Goal: Find contact information: Find contact information

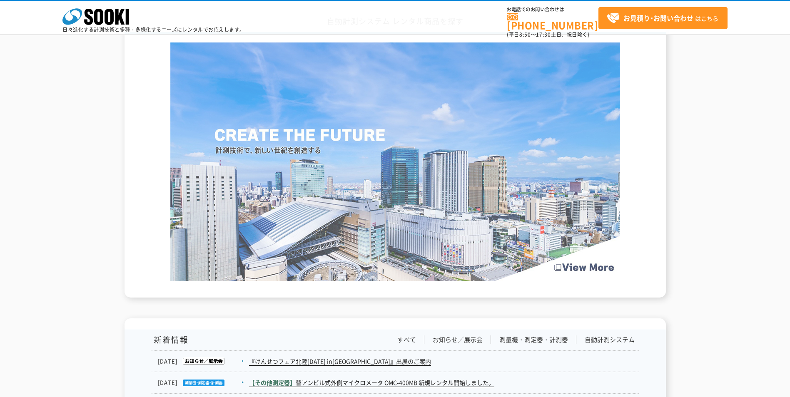
scroll to position [1180, 0]
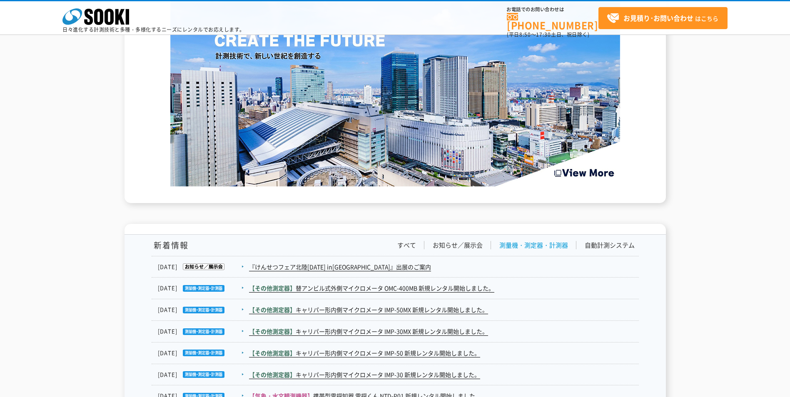
click at [534, 247] on link "測量機・測定器・計測器" at bounding box center [533, 245] width 69 height 9
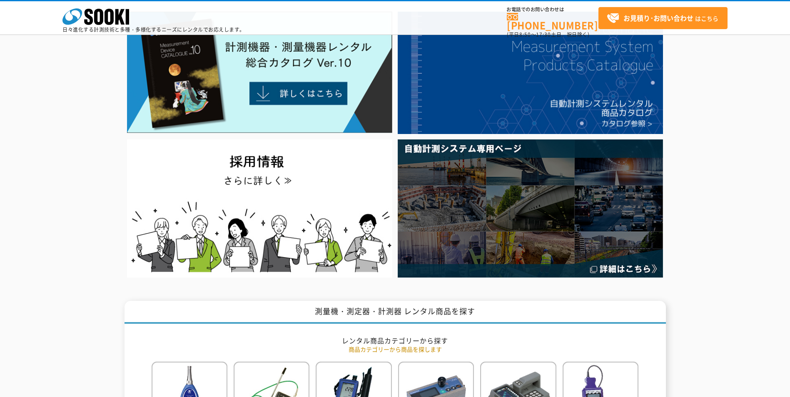
scroll to position [0, 0]
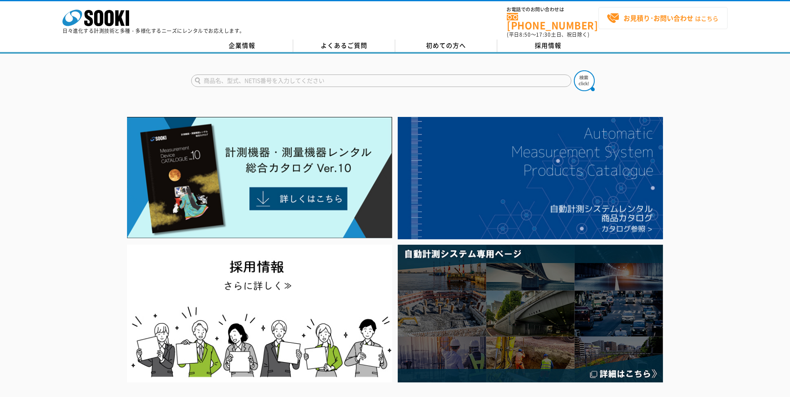
click at [659, 21] on strong "お見積り･お問い合わせ" at bounding box center [659, 18] width 70 height 10
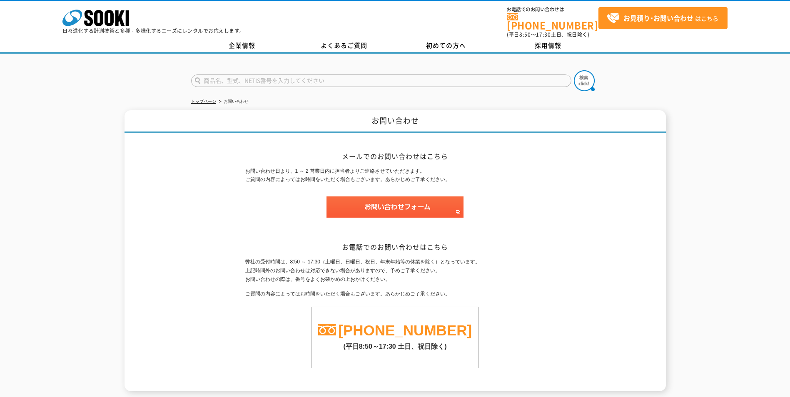
click at [338, 152] on h2 "メールでのお問い合わせはこちら" at bounding box center [395, 156] width 300 height 9
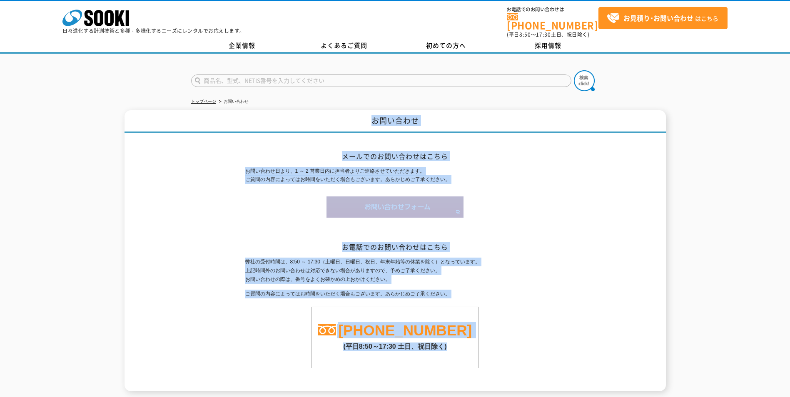
drag, startPoint x: 365, startPoint y: 112, endPoint x: 521, endPoint y: 353, distance: 286.6
click at [521, 353] on div "お問い合わせ メールでのお問い合わせはこちら お問い合わせ日より、1 ～ 2 営業日内に担当者よりご連絡させていただきます。 ご質問の内容によってはお時間をい…" at bounding box center [395, 250] width 541 height 281
click at [357, 119] on h1 "お問い合わせ" at bounding box center [395, 121] width 541 height 23
drag, startPoint x: 364, startPoint y: 114, endPoint x: 487, endPoint y: 361, distance: 276.1
click at [487, 361] on div "お問い合わせ メールでのお問い合わせはこちら お問い合わせ日より、1 ～ 2 営業日内に担当者よりご連絡させていただきます。 ご質問の内容によってはお時間をい…" at bounding box center [395, 250] width 541 height 281
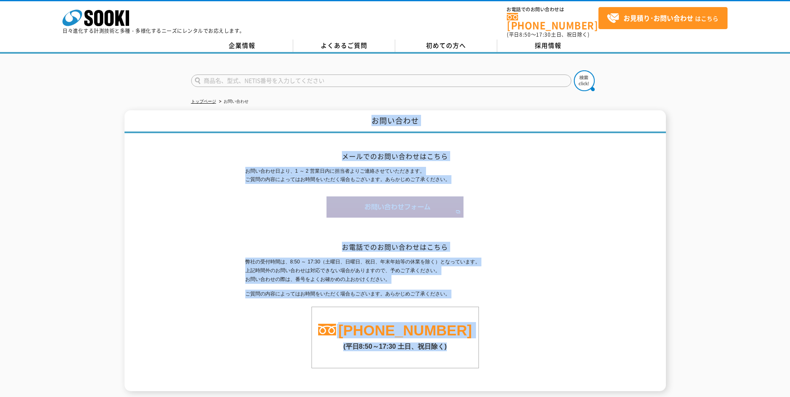
drag, startPoint x: 487, startPoint y: 361, endPoint x: 514, endPoint y: 232, distance: 131.8
click at [514, 232] on div "メールでのお問い合わせはこちら お問い合わせ日より、1 ～ 2 営業日内に担当者よりご連絡させていただきます。 ご質問の内容によってはお時間をいただく場合もご…" at bounding box center [395, 262] width 300 height 258
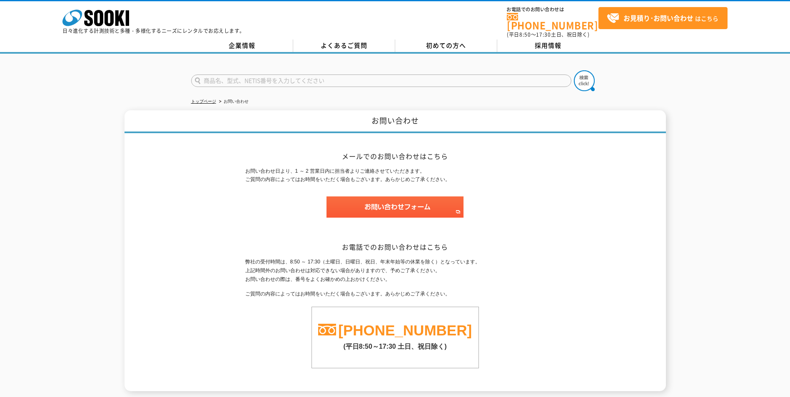
click at [144, 131] on div "お問い合わせ メールでのお問い合わせはこちら お問い合わせ日より、1 ～ 2 営業日内に担当者よりご連絡させていただきます。 ご質問の内容によってはお時間をい…" at bounding box center [395, 250] width 541 height 281
